Goal: Task Accomplishment & Management: Manage account settings

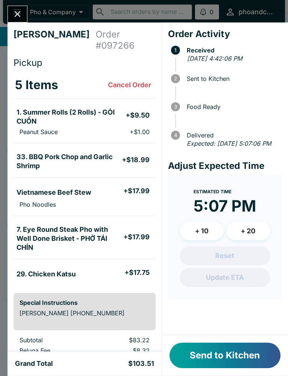
click at [205, 364] on button "Send to Kitchen" at bounding box center [224, 355] width 111 height 25
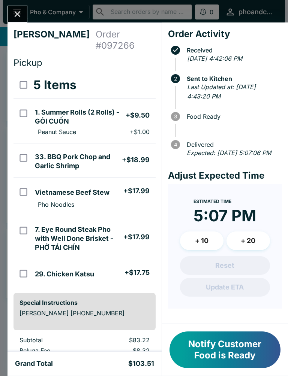
click at [213, 342] on button "Notify Customer Food is Ready" at bounding box center [224, 349] width 111 height 37
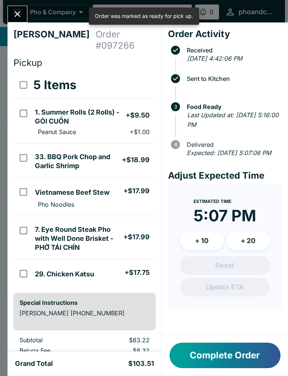
click at [21, 8] on button "Close" at bounding box center [17, 14] width 19 height 16
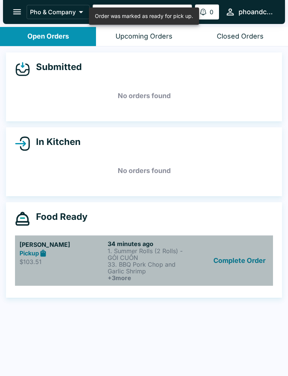
click at [80, 264] on p "$103.51" at bounding box center [61, 261] width 85 height 7
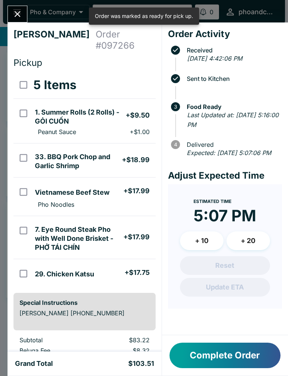
click at [201, 352] on button "Complete Order" at bounding box center [224, 355] width 111 height 25
click at [17, 12] on icon "Close" at bounding box center [17, 14] width 10 height 10
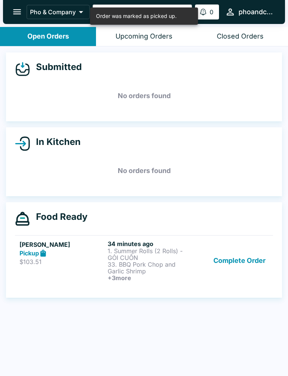
click at [48, 269] on div "[PERSON_NAME] Pickup $103.51" at bounding box center [61, 260] width 85 height 41
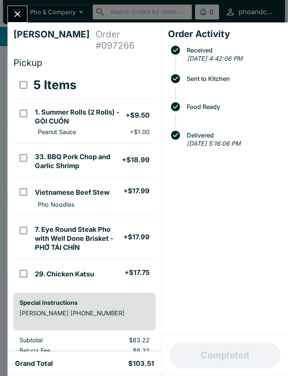
click at [14, 14] on icon "Close" at bounding box center [17, 14] width 10 height 10
